Goal: Complete application form

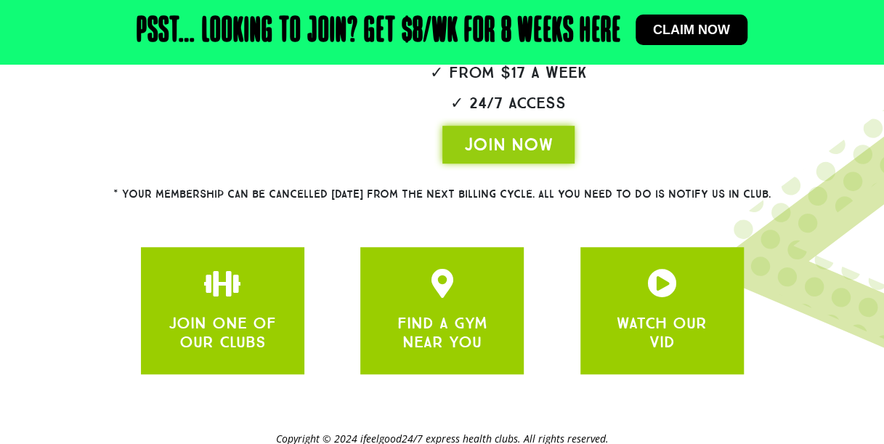
scroll to position [453, 0]
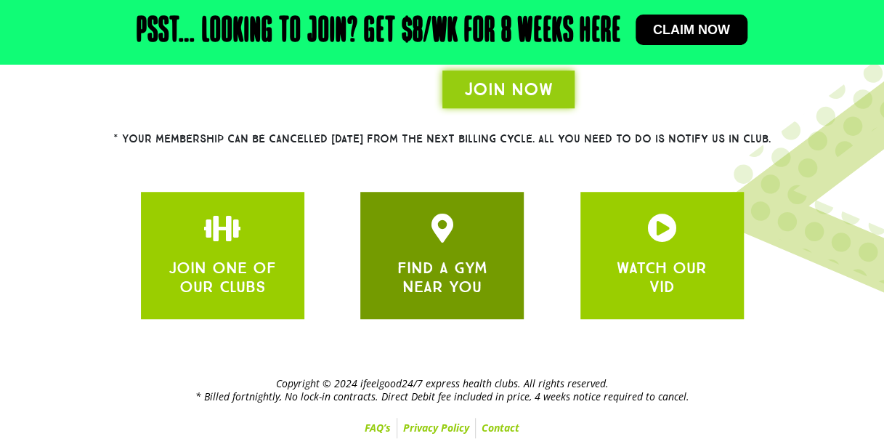
click at [436, 298] on div "FIND A GYM NEAR YOU" at bounding box center [441, 255] width 163 height 127
click at [395, 273] on h3 "FIND A GYM NEAR YOU" at bounding box center [442, 278] width 120 height 39
click at [495, 263] on h3 "FIND A GYM NEAR YOU" at bounding box center [442, 278] width 120 height 39
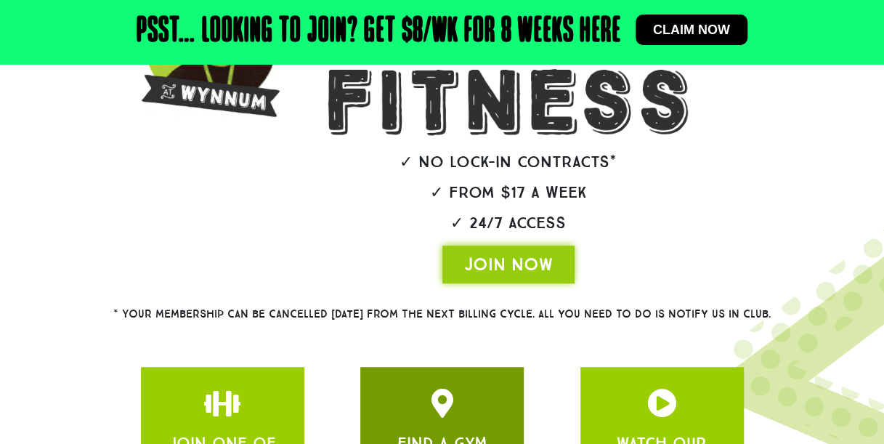
scroll to position [284, 0]
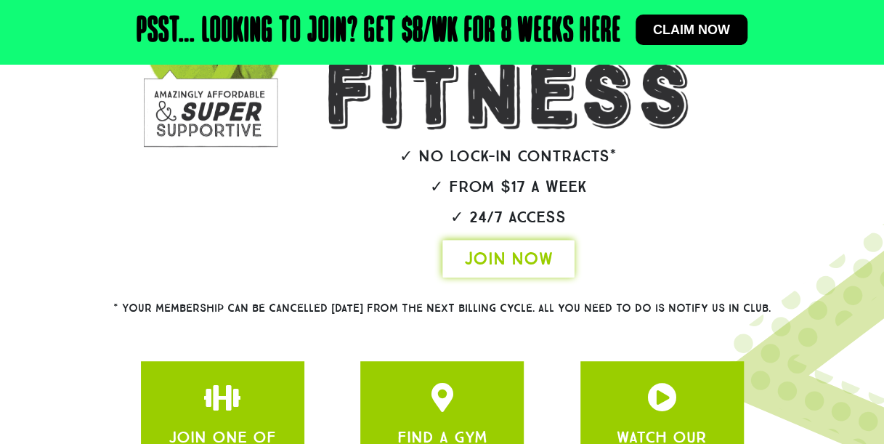
click at [513, 257] on span "JOIN NOW" at bounding box center [508, 258] width 89 height 23
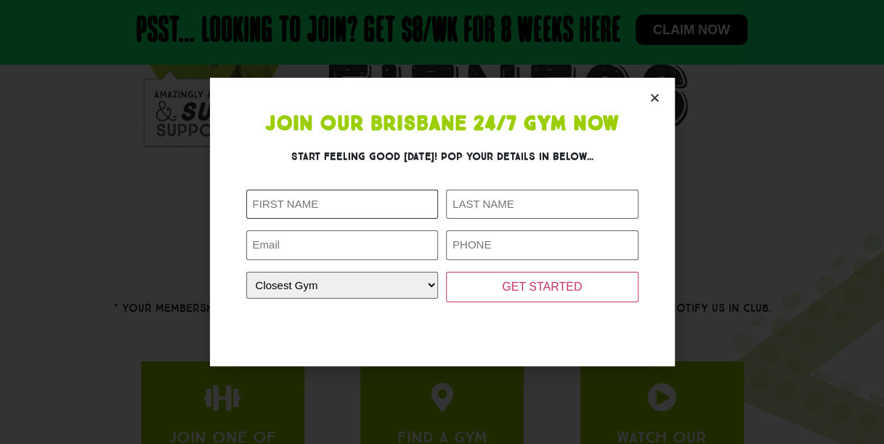
click at [339, 215] on input "First Name (Required)" at bounding box center [342, 205] width 193 height 30
type input "[PERSON_NAME]"
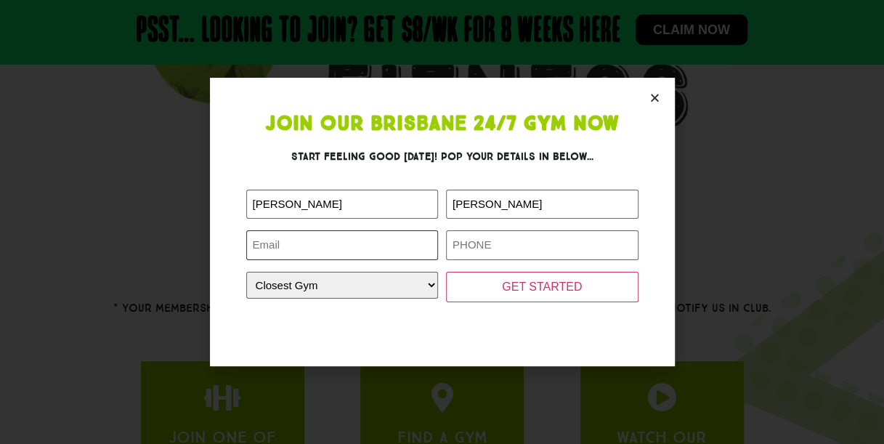
type input "[EMAIL_ADDRESS][DOMAIN_NAME]"
click at [375, 296] on select "Closest Gym [GEOGRAPHIC_DATA] [GEOGRAPHIC_DATA] [GEOGRAPHIC_DATA] [GEOGRAPHIC_D…" at bounding box center [342, 285] width 193 height 27
click at [246, 272] on select "Closest Gym [GEOGRAPHIC_DATA] [GEOGRAPHIC_DATA] [GEOGRAPHIC_DATA] [GEOGRAPHIC_D…" at bounding box center [342, 285] width 193 height 27
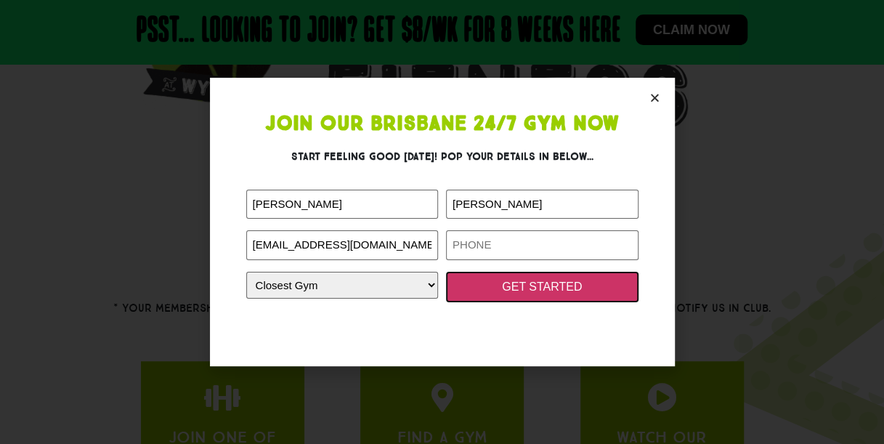
click at [549, 274] on input "GET STARTED" at bounding box center [542, 287] width 193 height 31
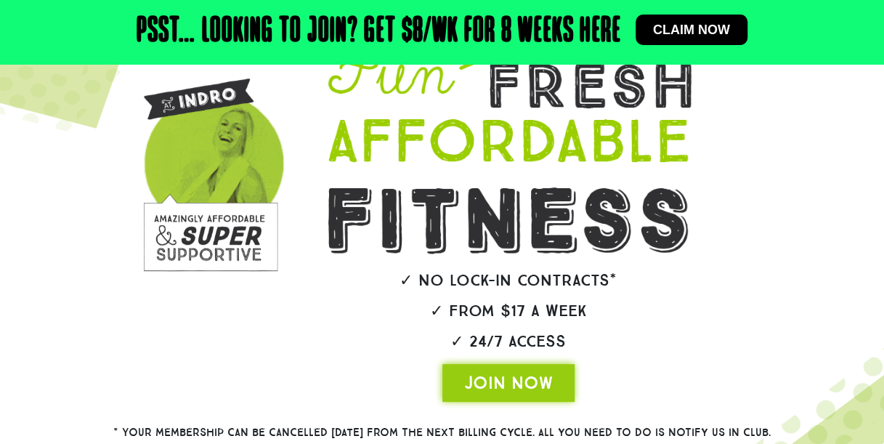
scroll to position [158, 0]
